Goal: Information Seeking & Learning: Find contact information

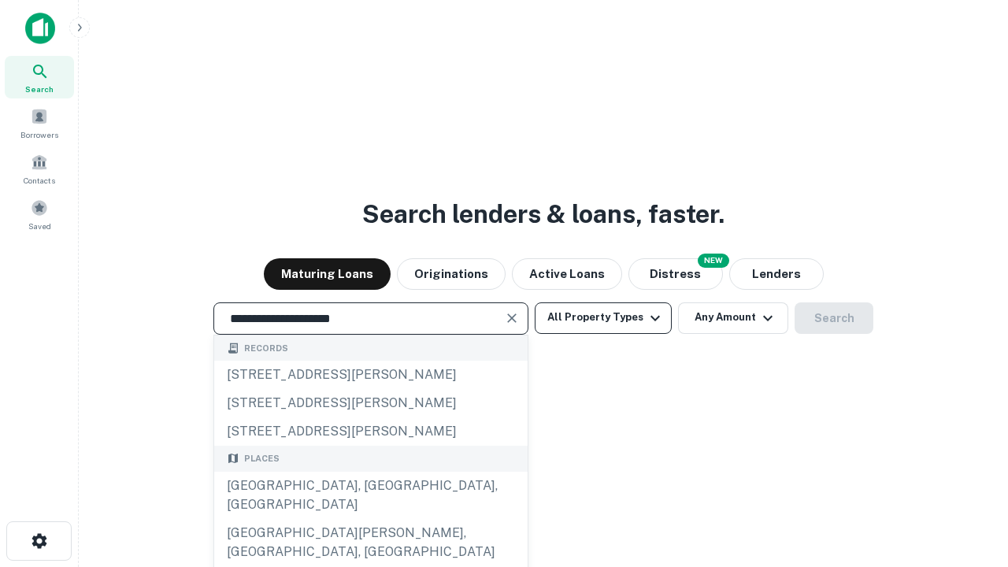
click at [370, 519] on div "[GEOGRAPHIC_DATA], [GEOGRAPHIC_DATA], [GEOGRAPHIC_DATA]" at bounding box center [370, 495] width 313 height 47
click at [603, 317] on button "All Property Types" at bounding box center [603, 317] width 137 height 31
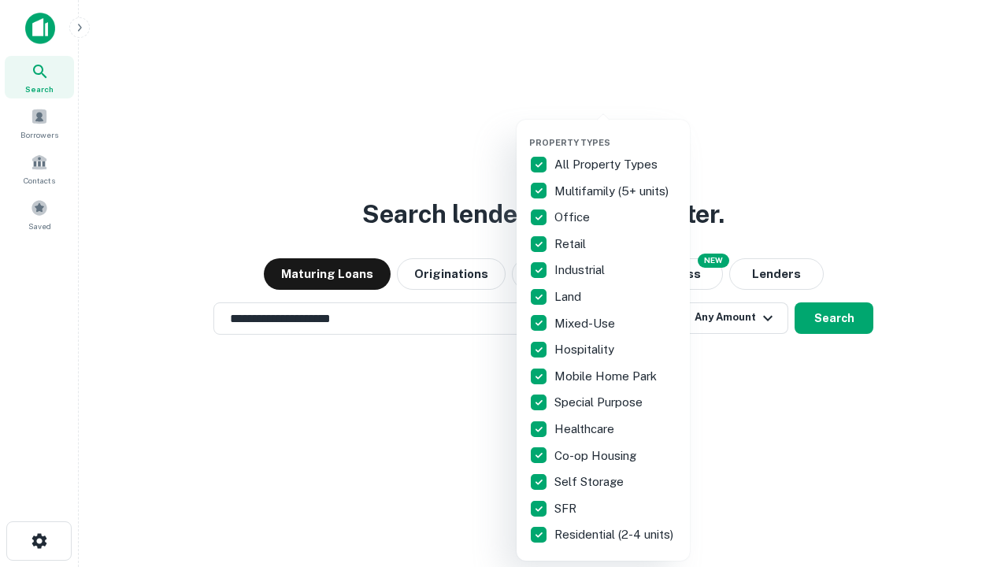
type input "**********"
click at [616, 132] on button "button" at bounding box center [615, 132] width 173 height 1
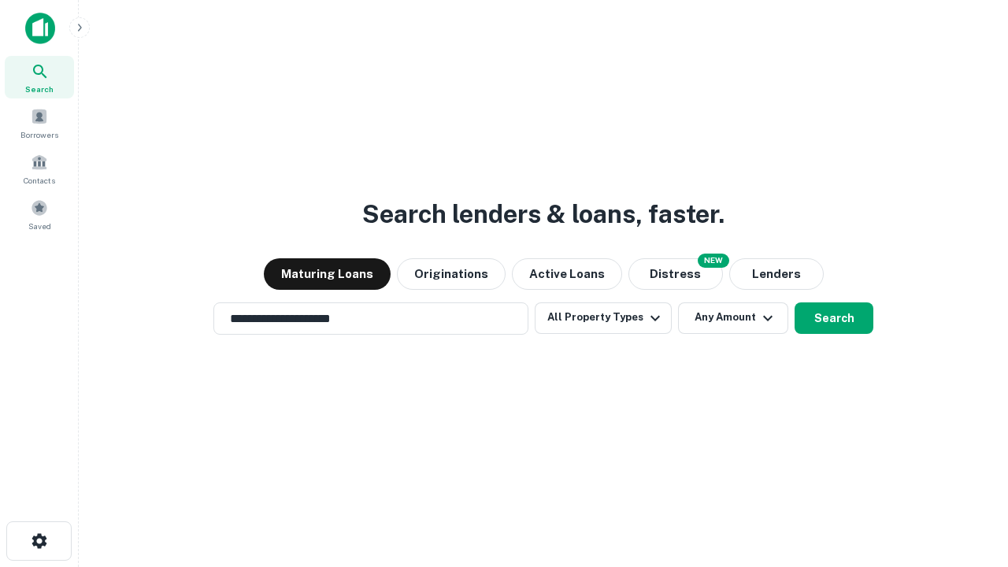
scroll to position [24, 0]
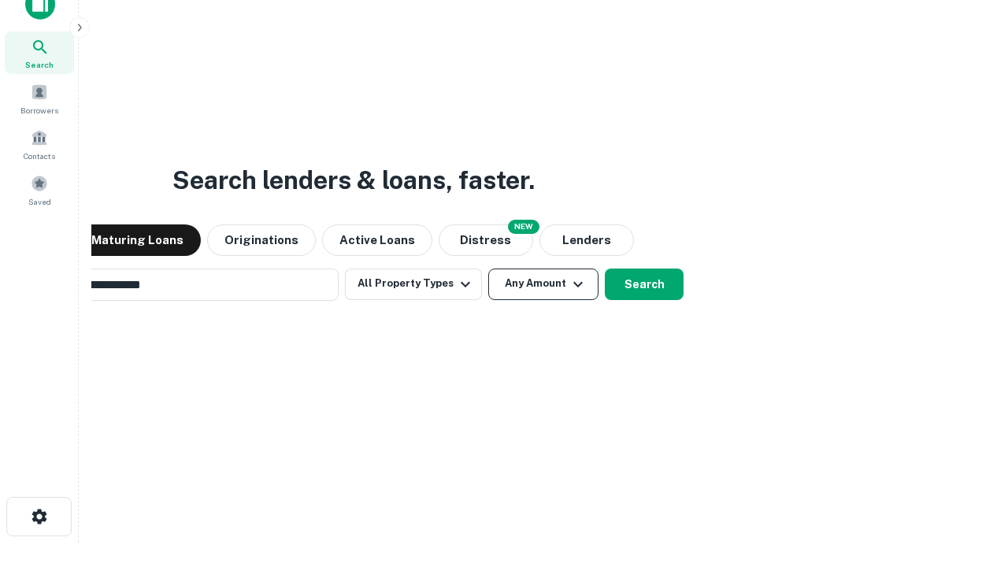
click at [488, 268] on button "Any Amount" at bounding box center [543, 283] width 110 height 31
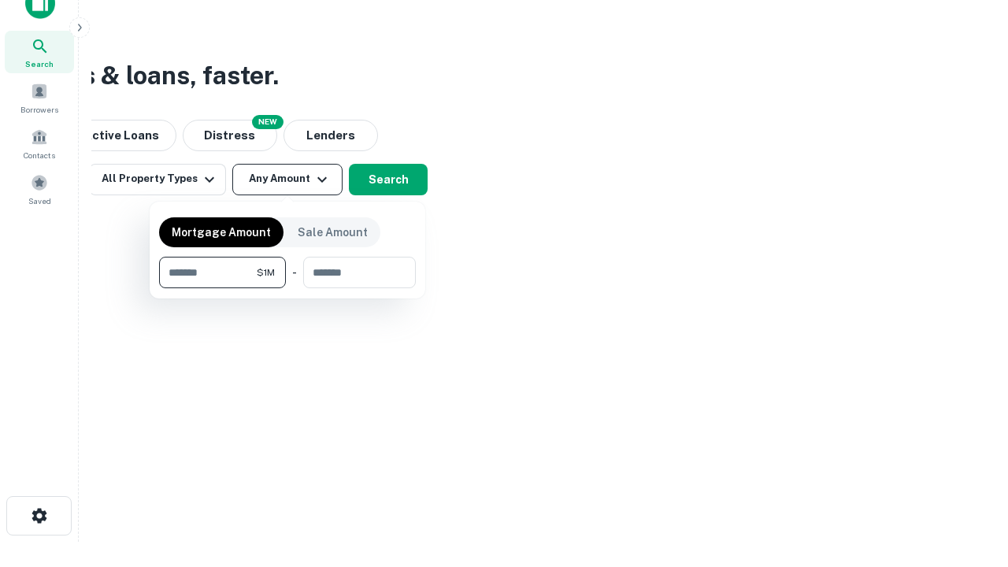
type input "*******"
click at [287, 288] on button "button" at bounding box center [287, 288] width 257 height 1
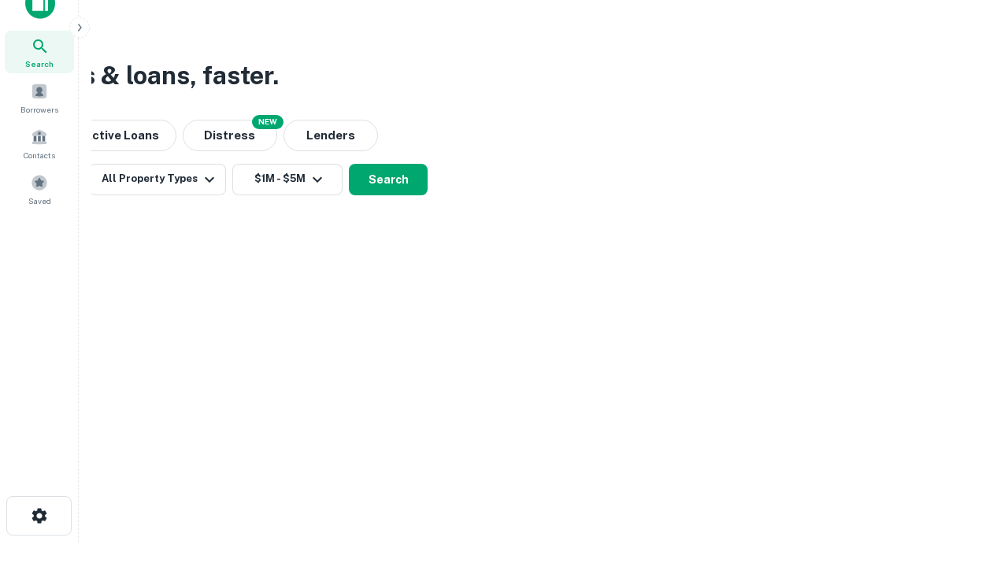
scroll to position [24, 0]
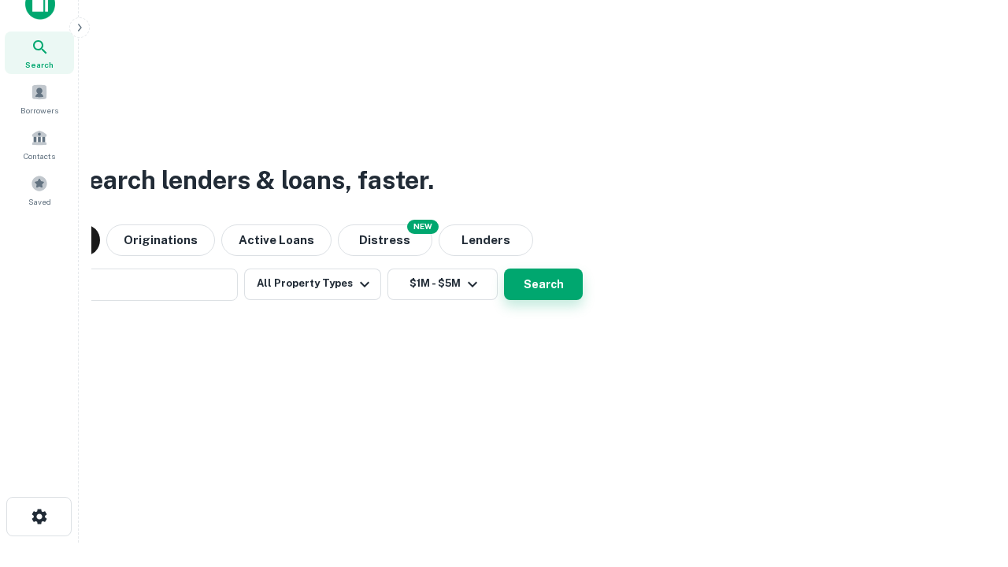
click at [504, 268] on button "Search" at bounding box center [543, 283] width 79 height 31
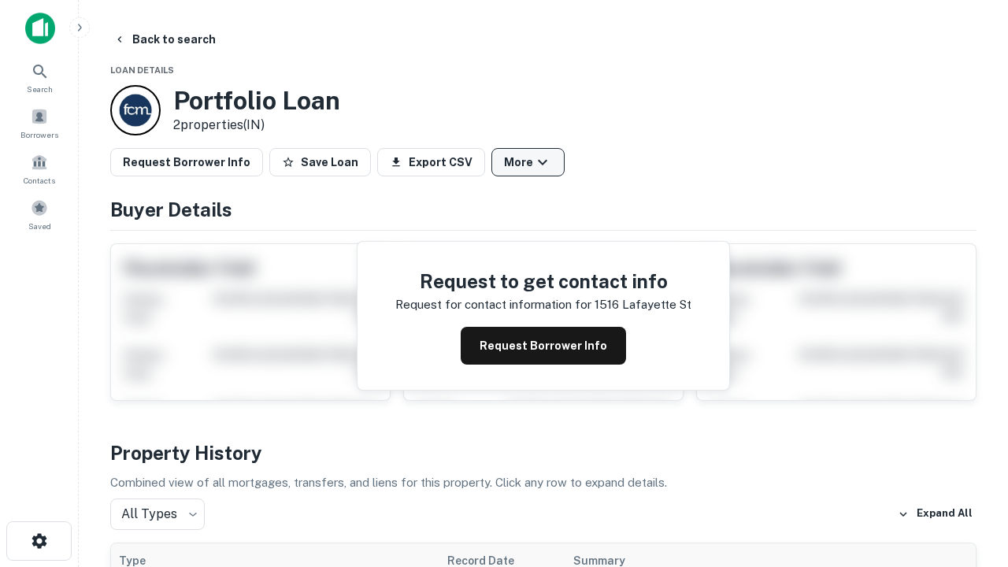
click at [527, 162] on button "More" at bounding box center [527, 162] width 73 height 28
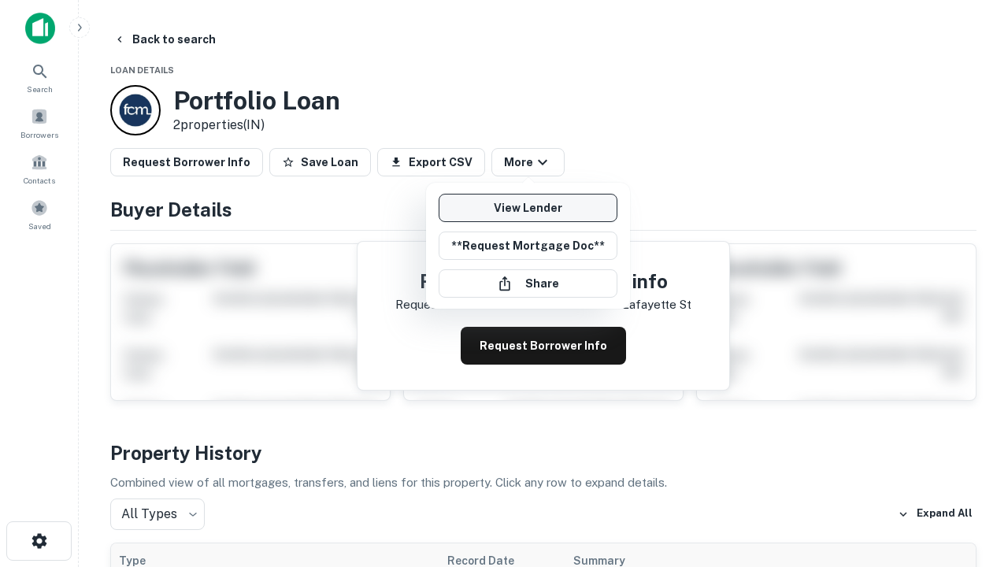
click at [527, 208] on link "View Lender" at bounding box center [527, 208] width 179 height 28
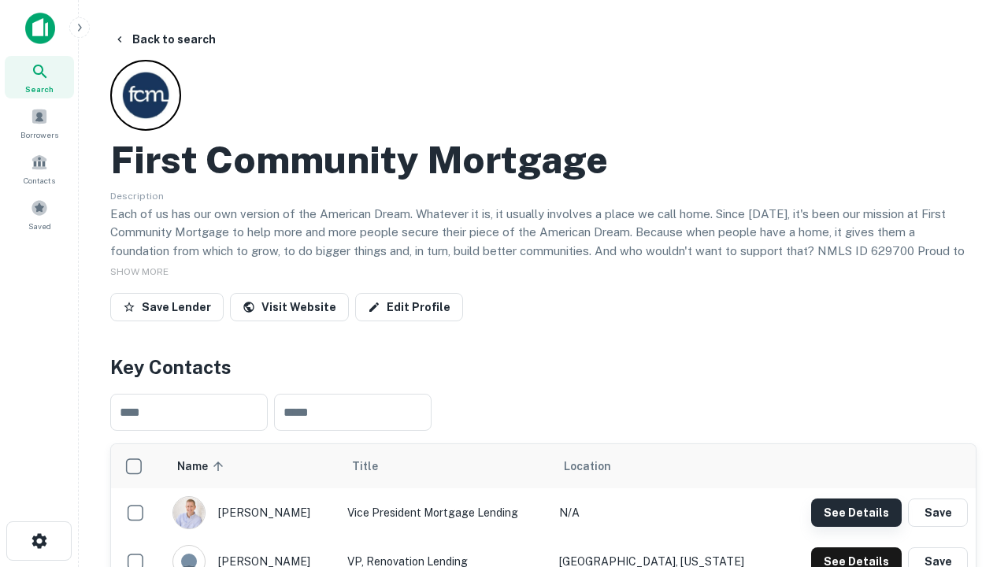
click at [856, 512] on button "See Details" at bounding box center [856, 512] width 91 height 28
